Goal: Find specific page/section: Find specific page/section

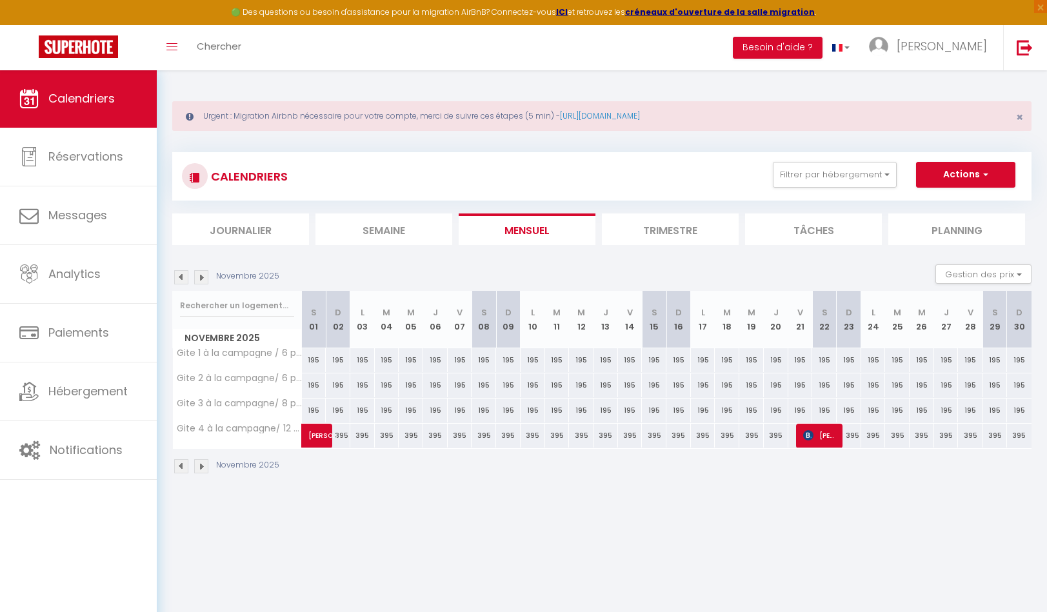
click at [180, 280] on img at bounding box center [181, 277] width 14 height 14
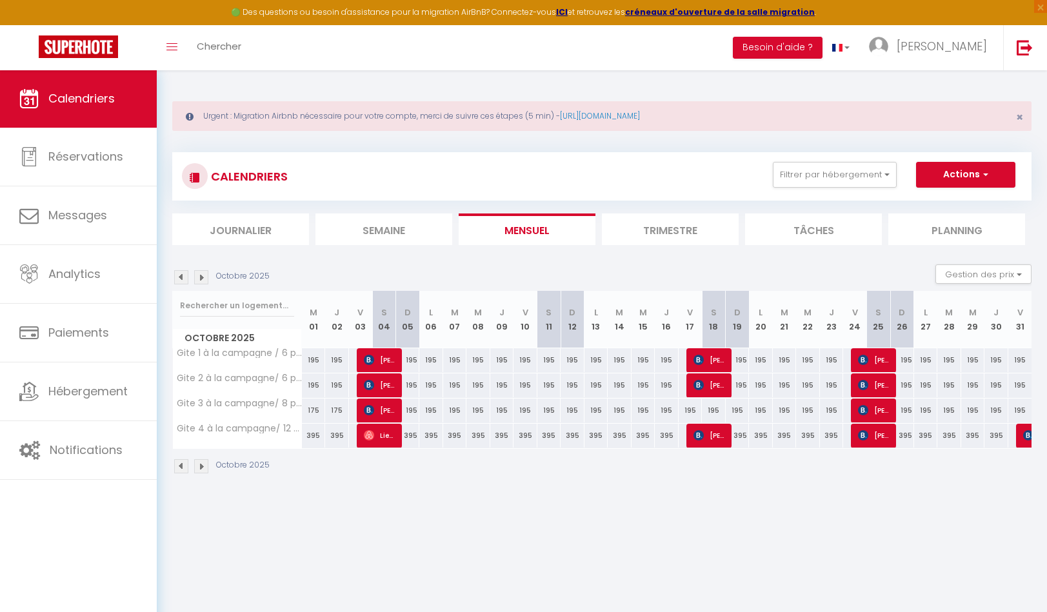
click at [180, 280] on img at bounding box center [181, 277] width 14 height 14
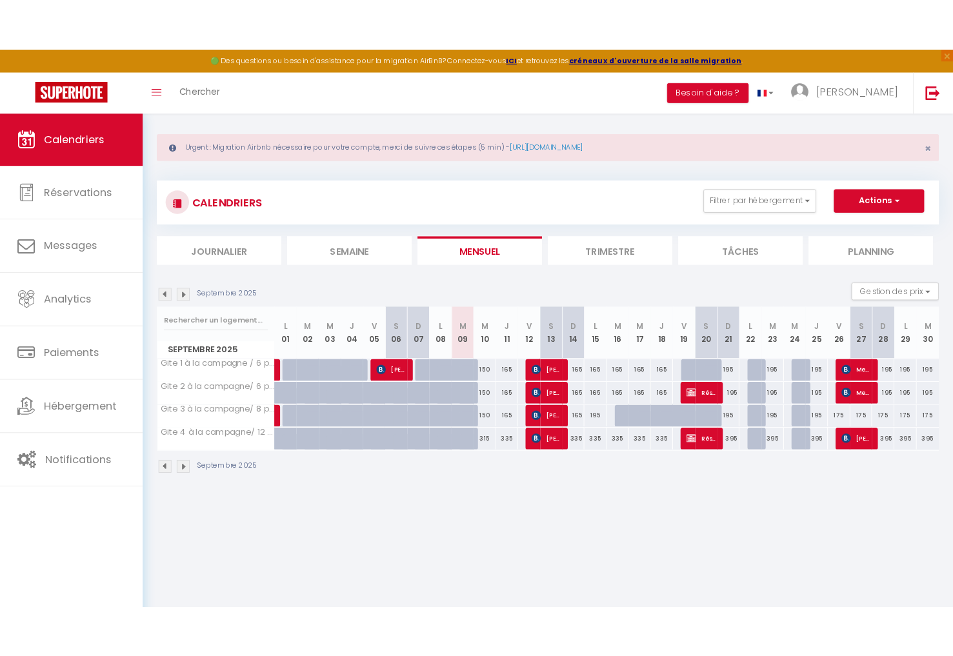
scroll to position [9, 0]
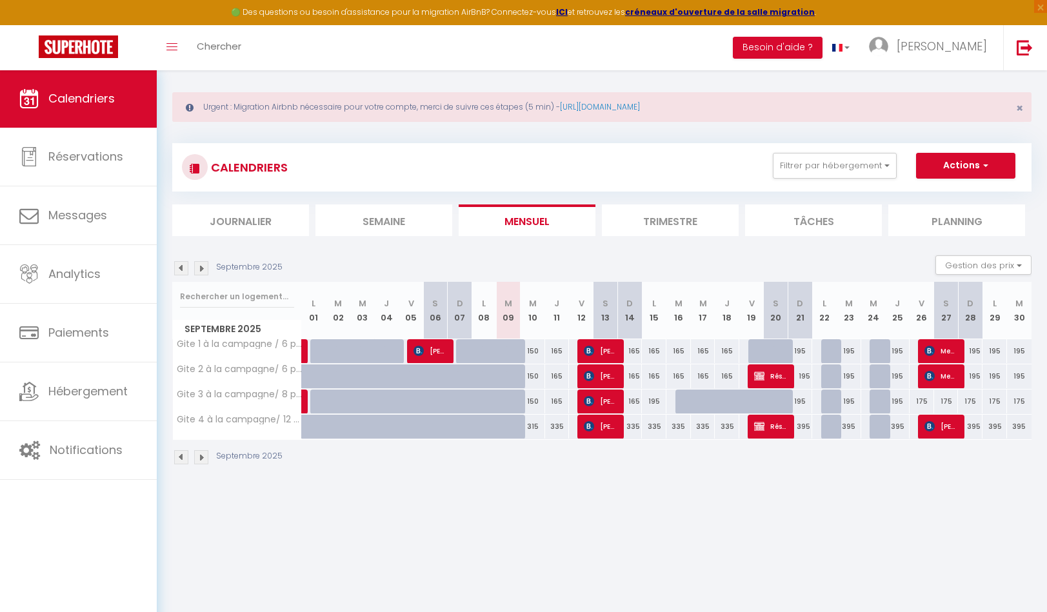
click at [204, 268] on img at bounding box center [201, 268] width 14 height 14
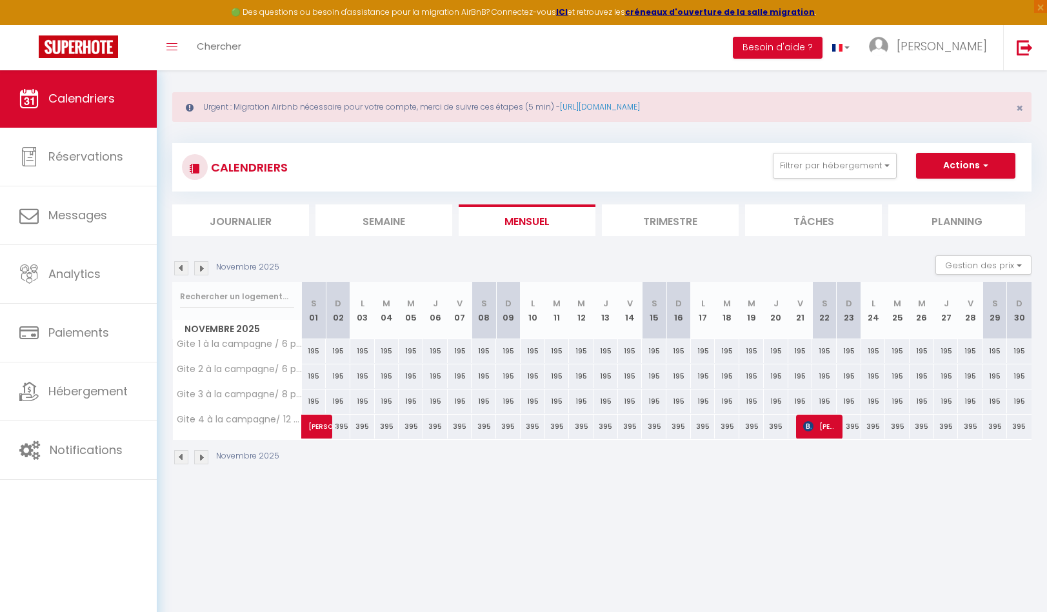
click at [204, 268] on img at bounding box center [201, 268] width 14 height 14
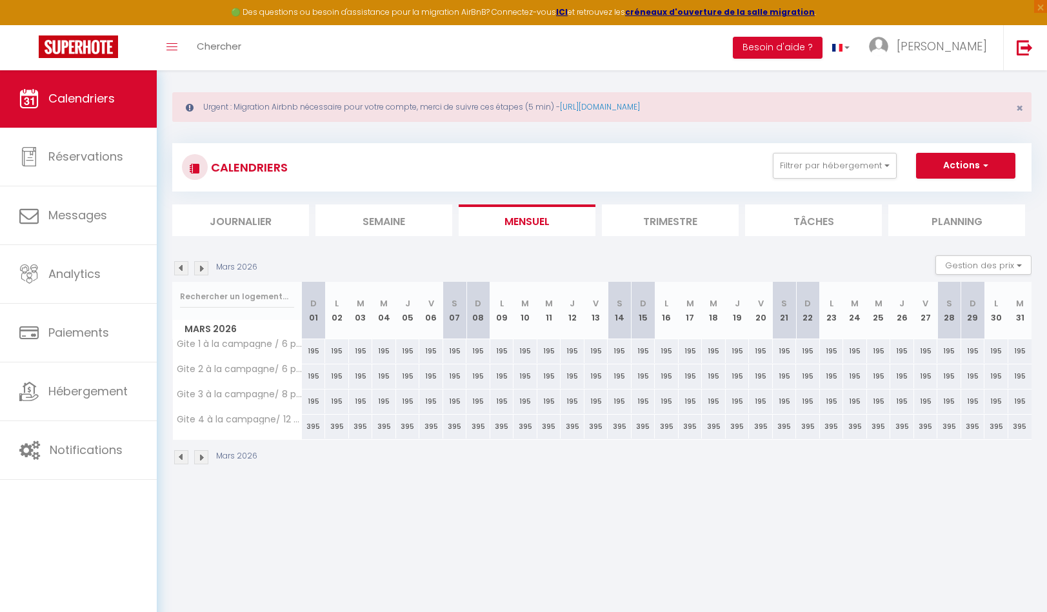
click at [204, 268] on img at bounding box center [201, 268] width 14 height 14
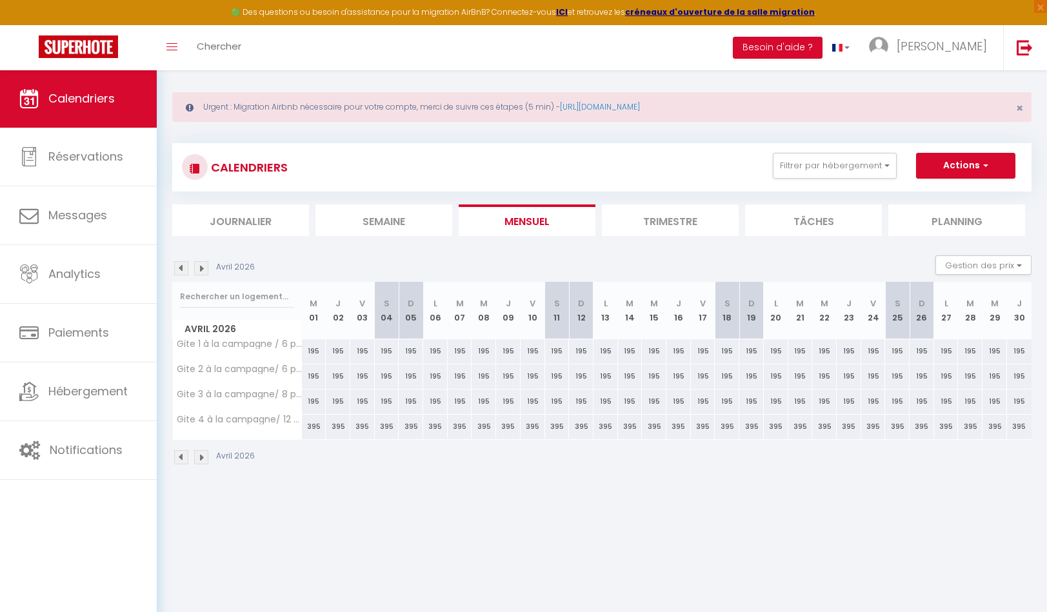
click at [204, 268] on img at bounding box center [201, 268] width 14 height 14
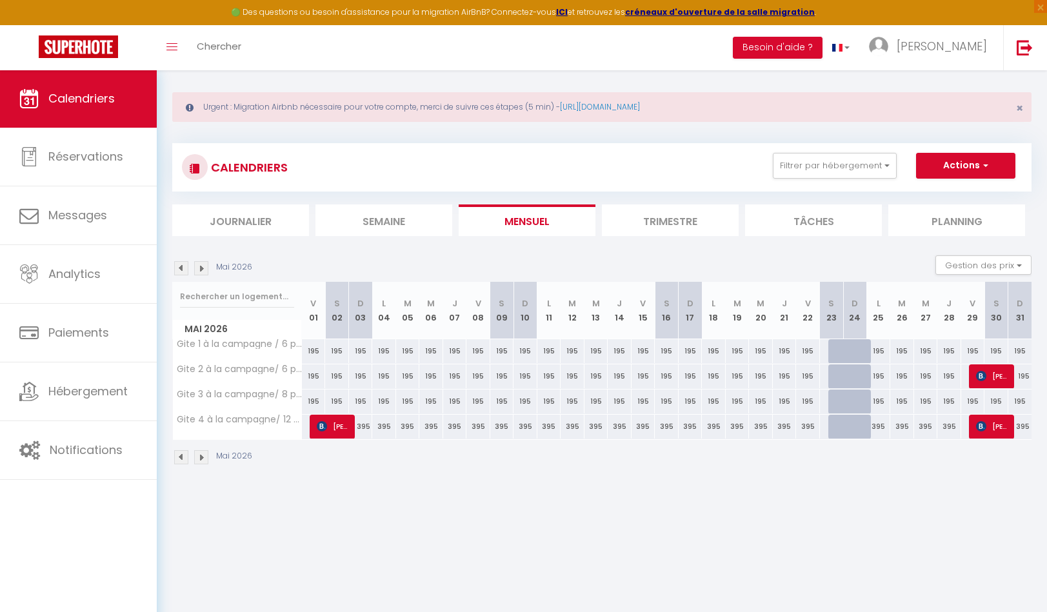
click at [204, 268] on img at bounding box center [201, 268] width 14 height 14
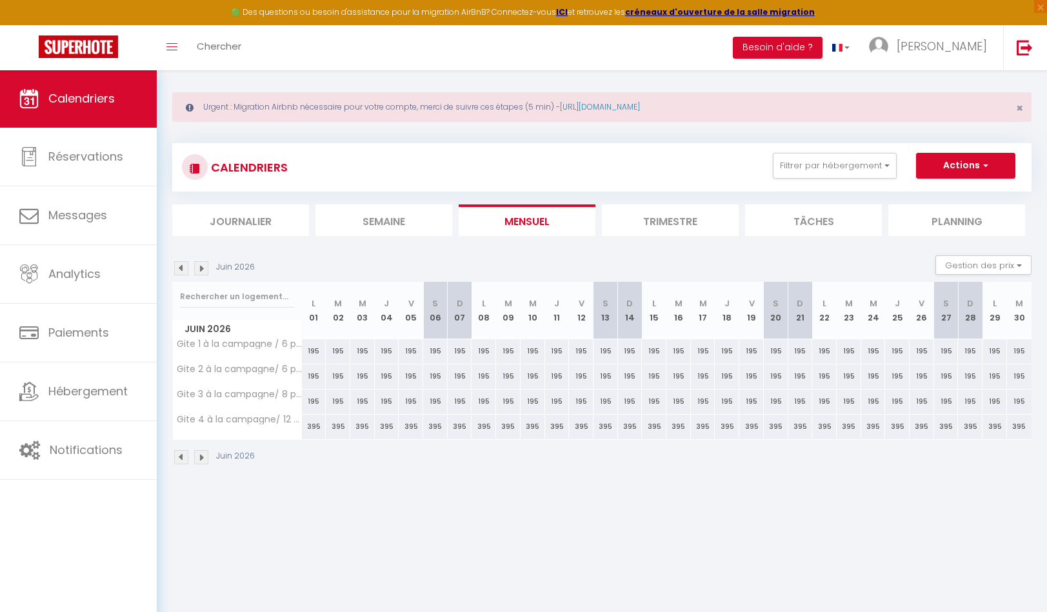
click at [182, 266] on img at bounding box center [181, 268] width 14 height 14
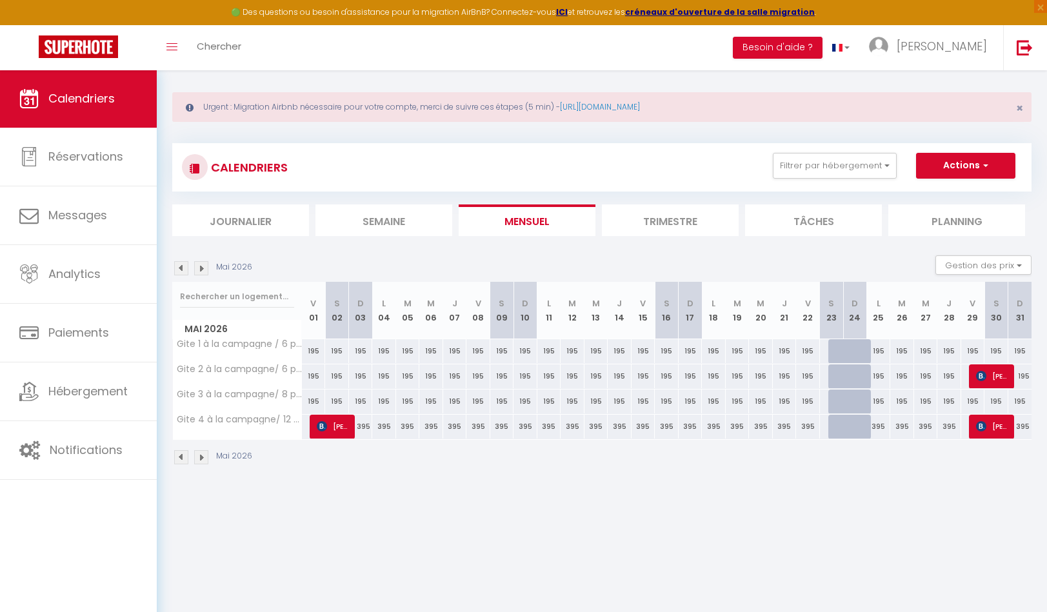
click at [178, 266] on img at bounding box center [181, 268] width 14 height 14
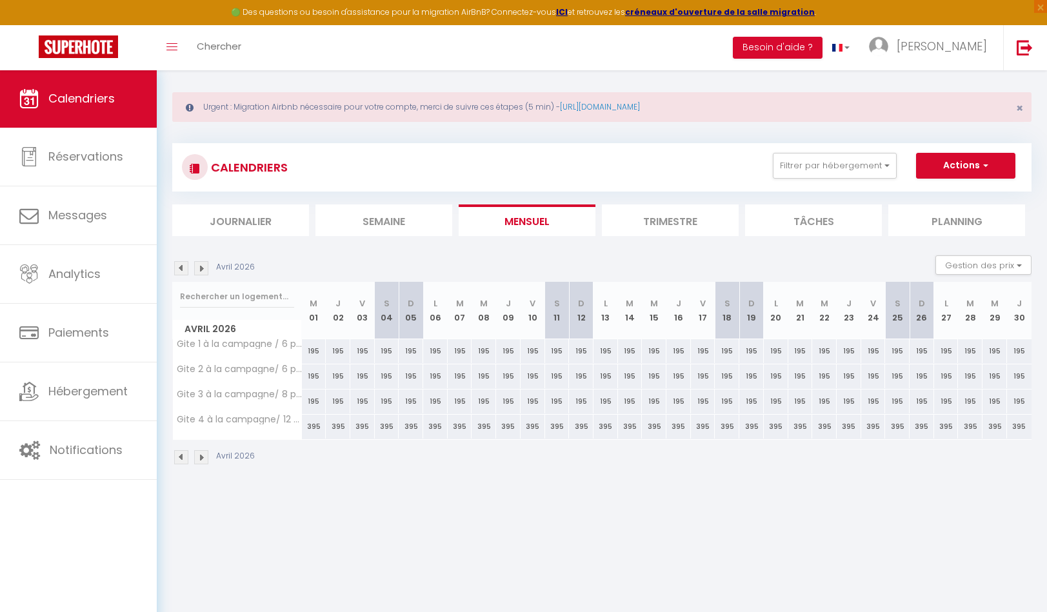
click at [178, 266] on img at bounding box center [181, 268] width 14 height 14
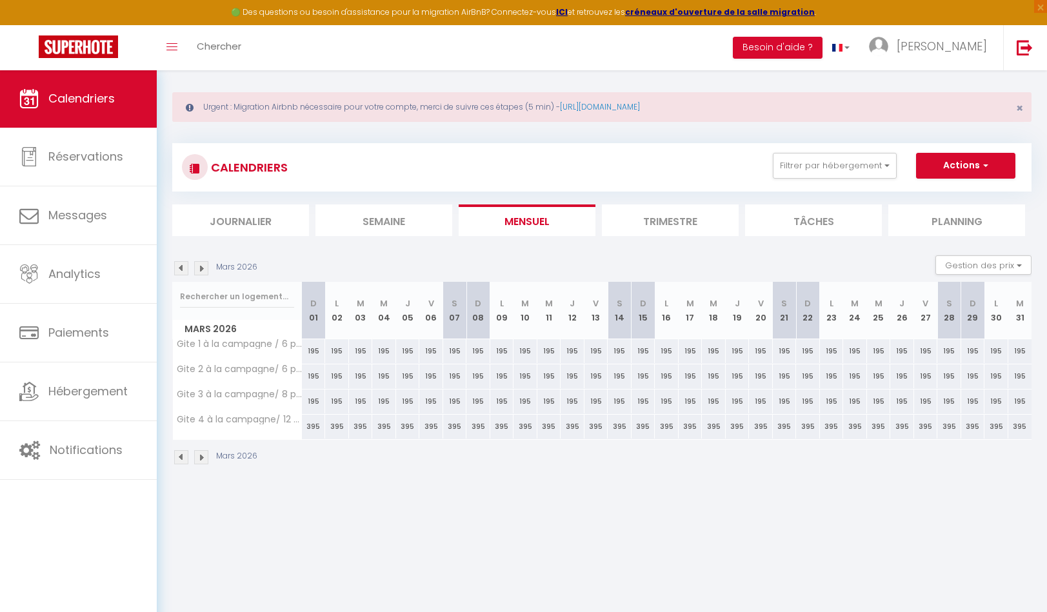
click at [178, 266] on img at bounding box center [181, 268] width 14 height 14
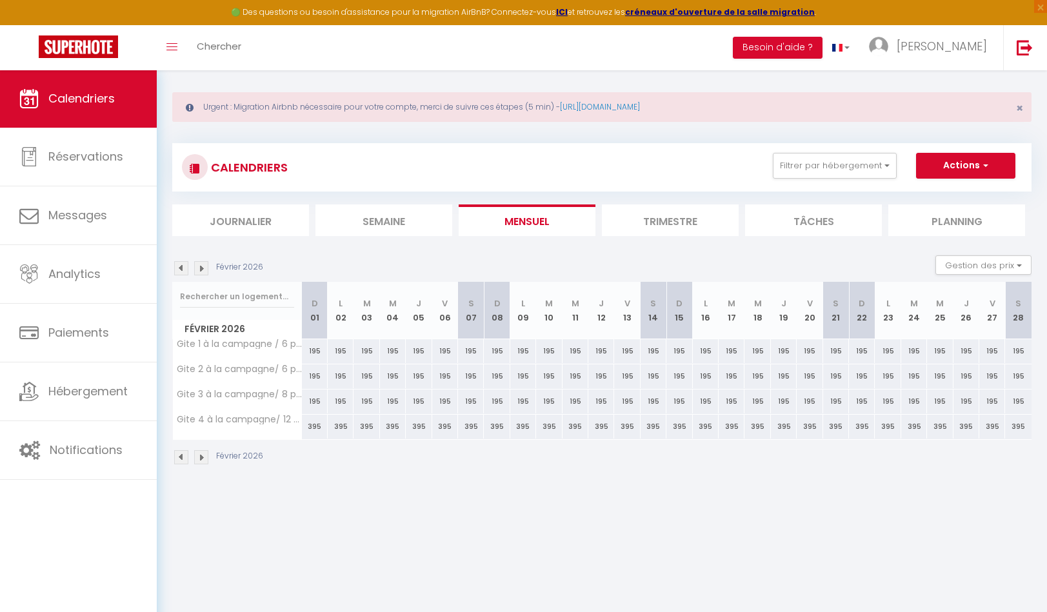
click at [178, 266] on img at bounding box center [181, 268] width 14 height 14
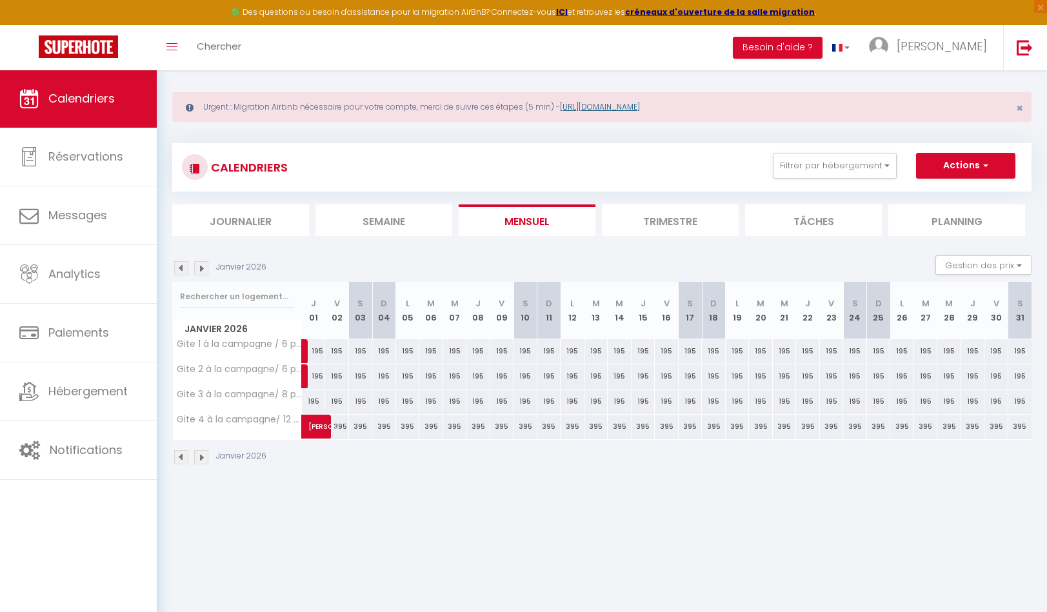
click at [630, 109] on link "[URL][DOMAIN_NAME]" at bounding box center [600, 106] width 80 height 11
